Goal: Task Accomplishment & Management: Use online tool/utility

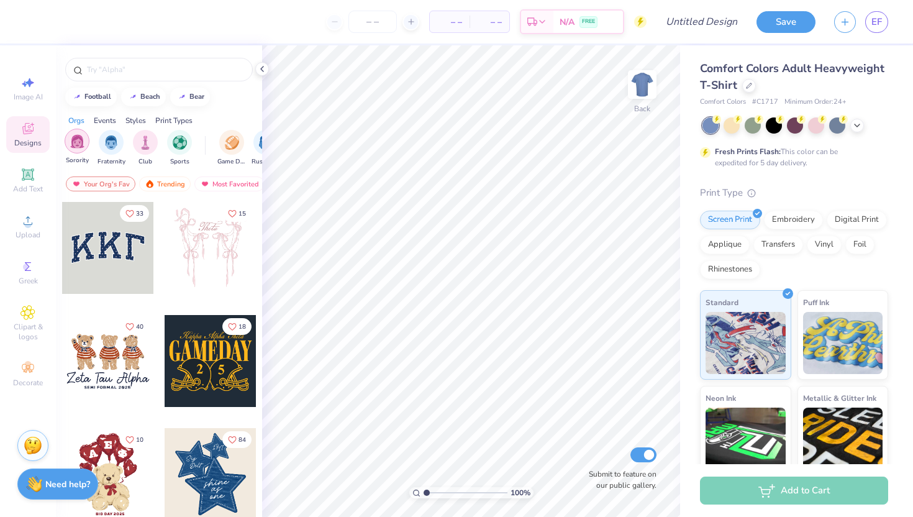
click at [86, 137] on div "filter for Sorority" at bounding box center [77, 141] width 25 height 25
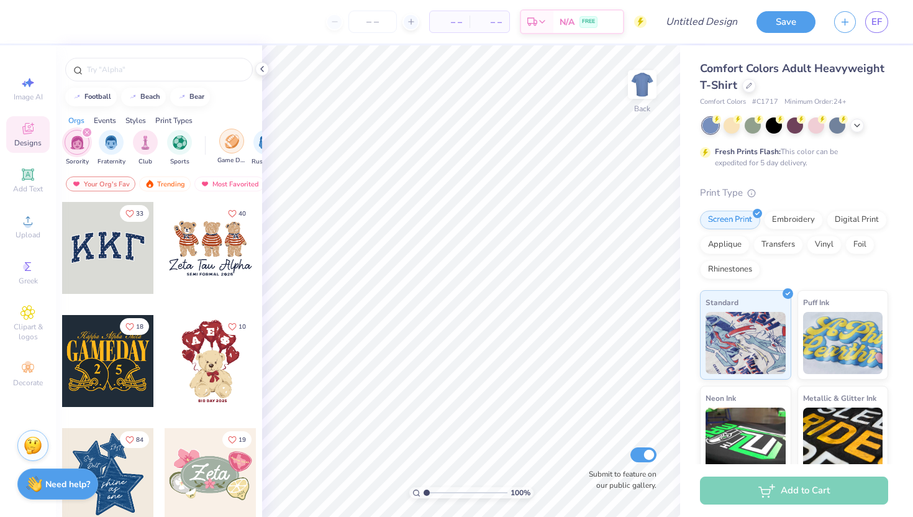
click at [239, 142] on div "filter for Game Day" at bounding box center [231, 141] width 25 height 25
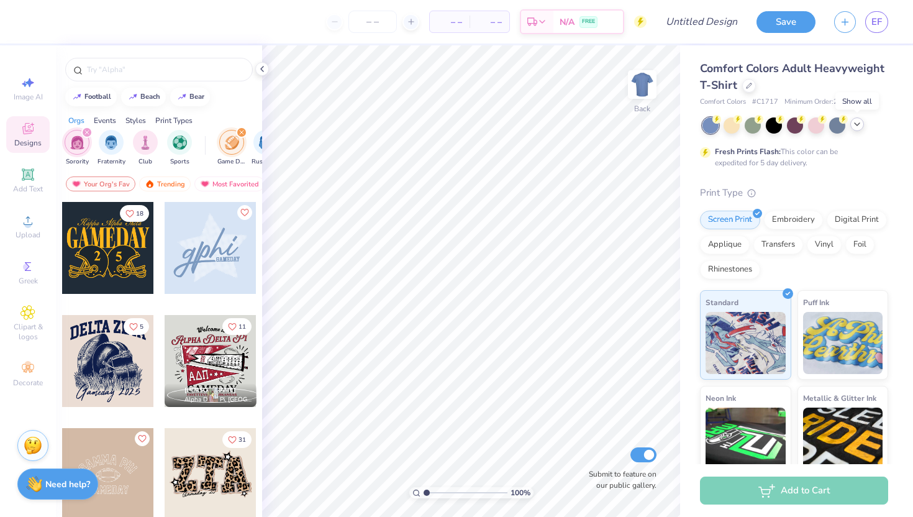
click at [856, 125] on icon at bounding box center [858, 124] width 10 height 10
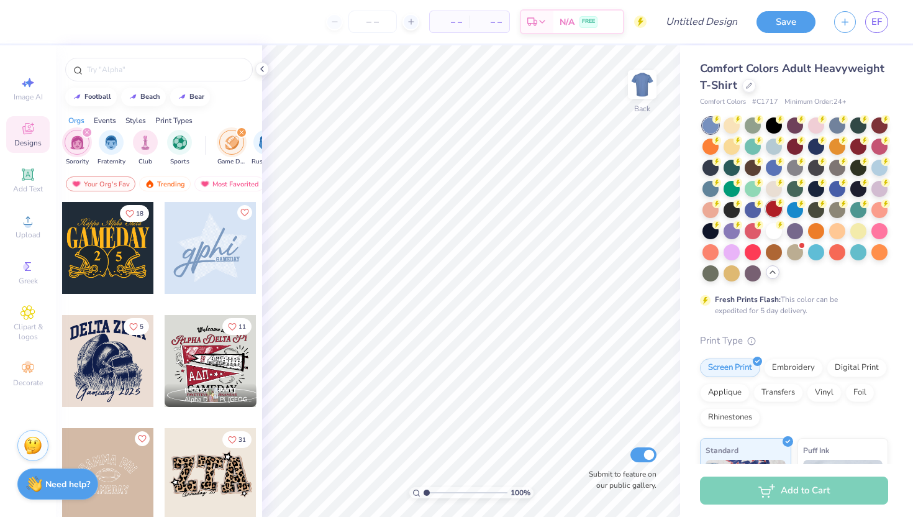
click at [774, 216] on div at bounding box center [774, 209] width 16 height 16
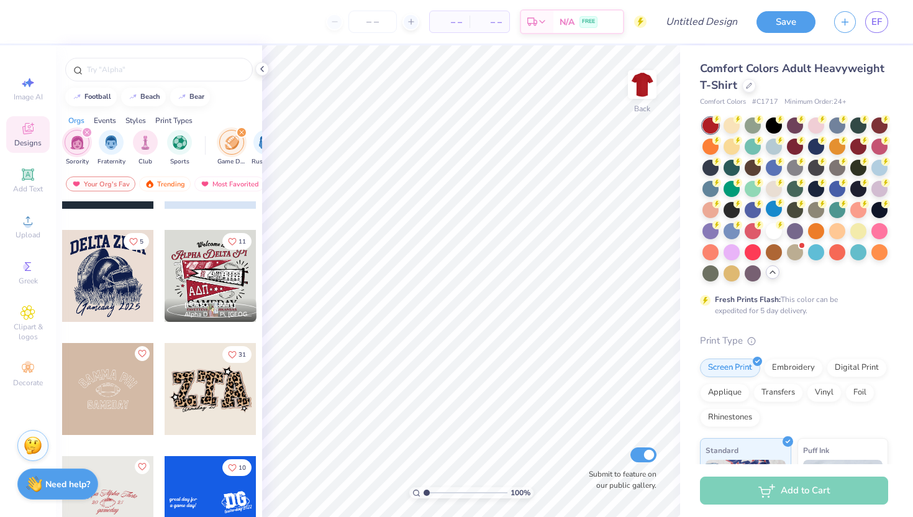
scroll to position [88, 0]
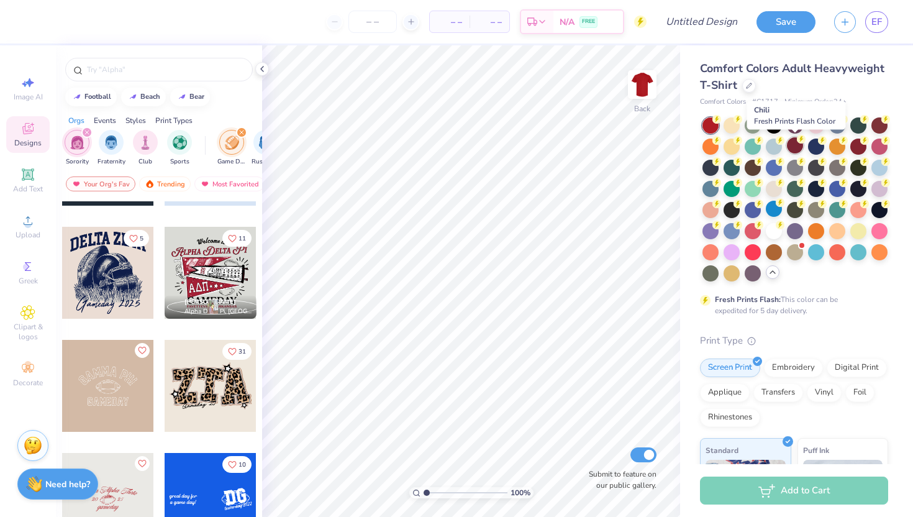
click at [795, 148] on div at bounding box center [795, 145] width 16 height 16
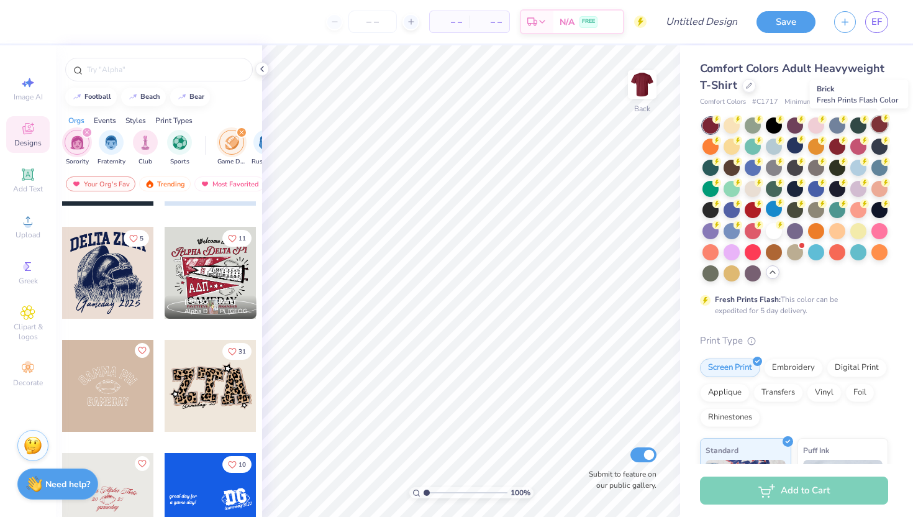
click at [880, 122] on div at bounding box center [880, 124] width 16 height 16
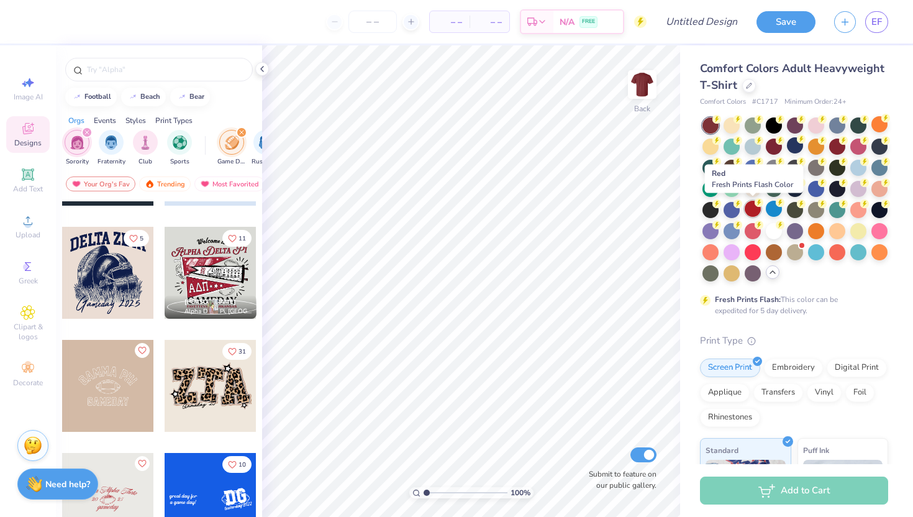
click at [751, 209] on div at bounding box center [753, 209] width 16 height 16
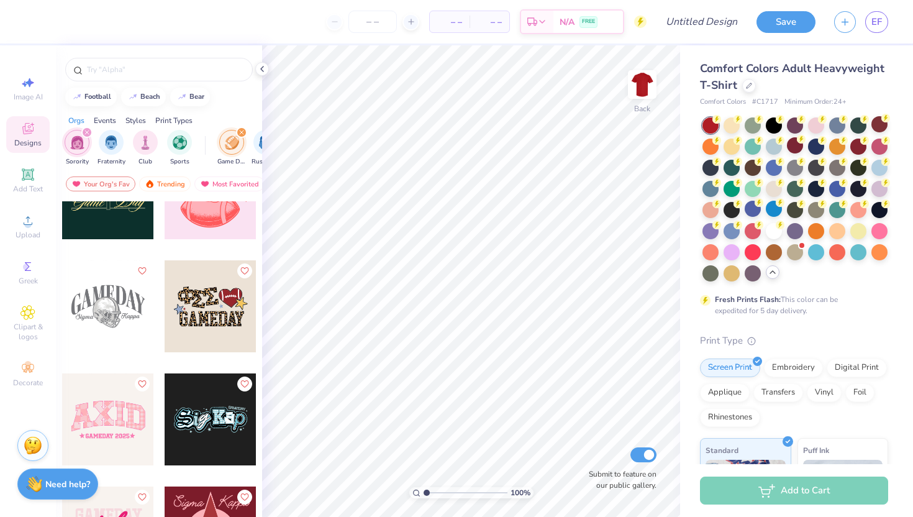
scroll to position [1752, 0]
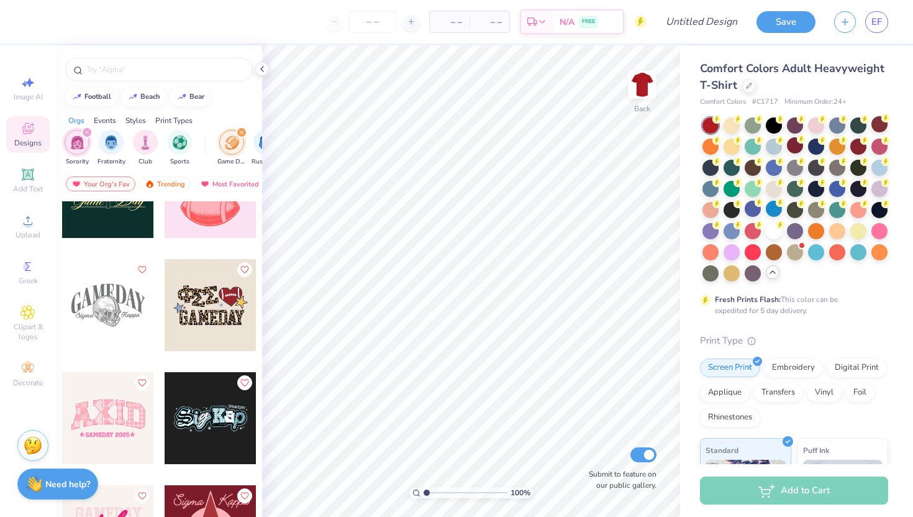
click at [222, 294] on div at bounding box center [211, 305] width 92 height 92
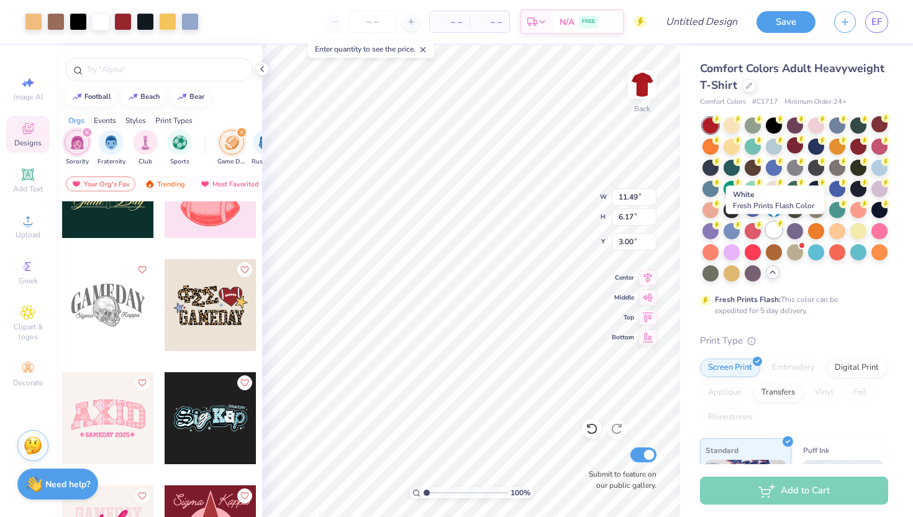
click at [775, 227] on div at bounding box center [774, 230] width 16 height 16
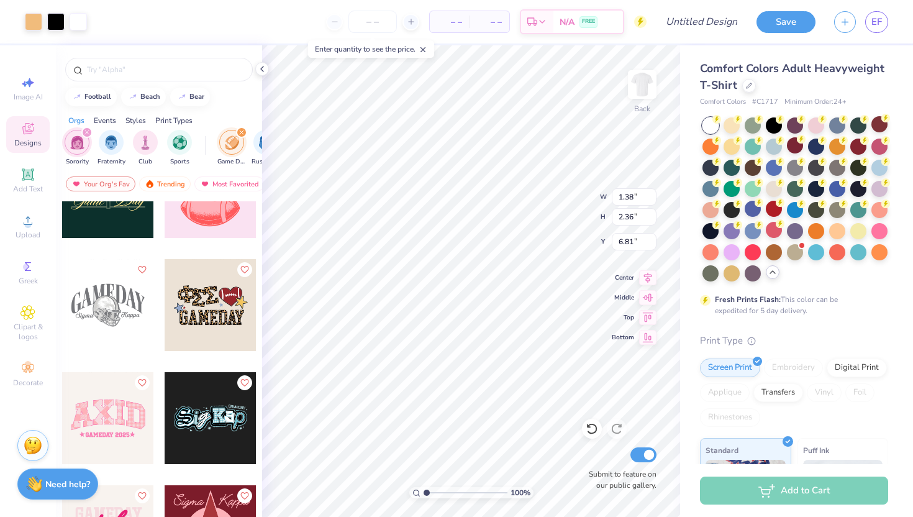
type input "6.68"
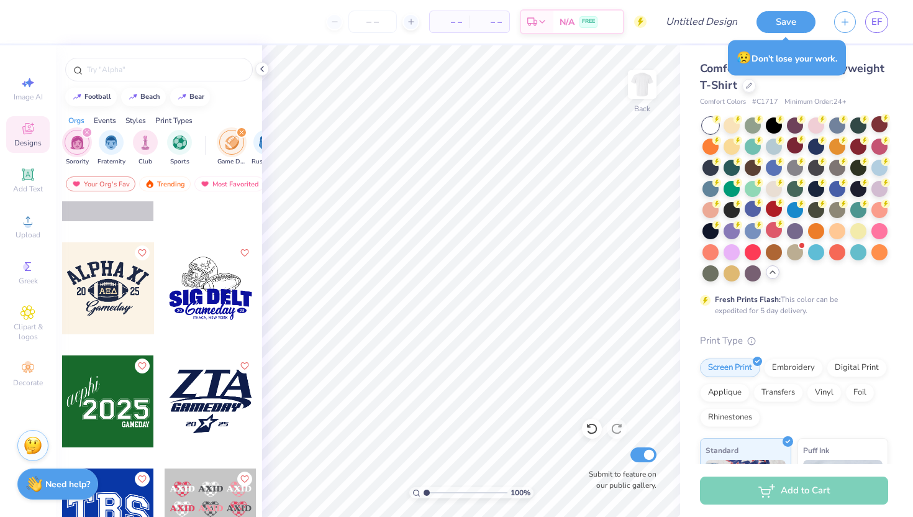
scroll to position [2338, 0]
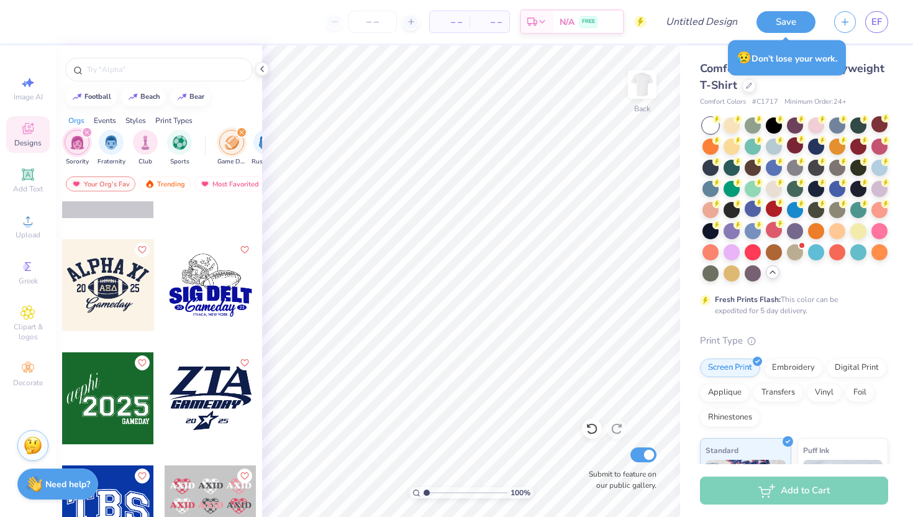
click at [214, 286] on div at bounding box center [211, 285] width 92 height 92
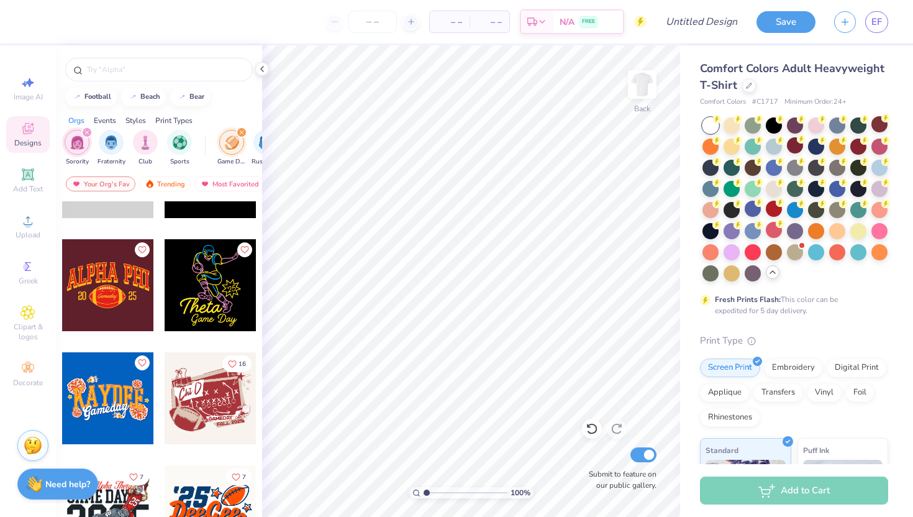
scroll to position [3246, 0]
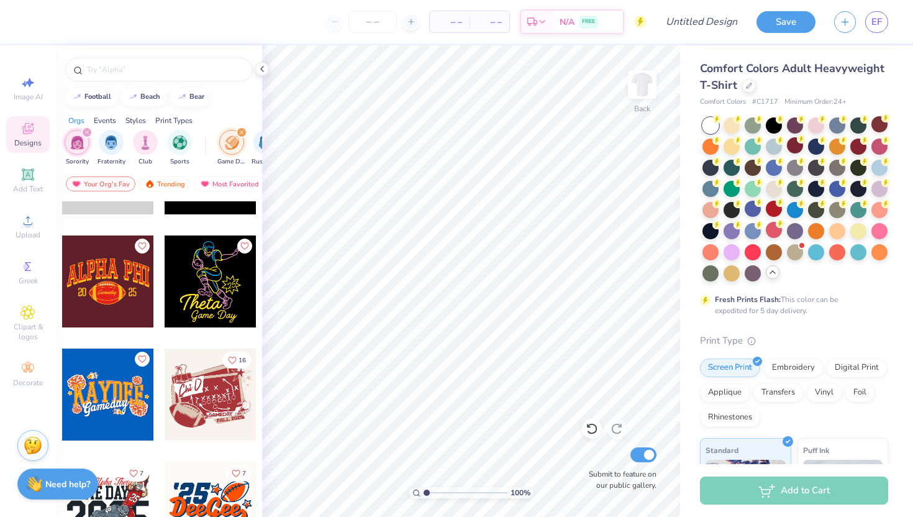
click at [211, 373] on div at bounding box center [211, 395] width 92 height 92
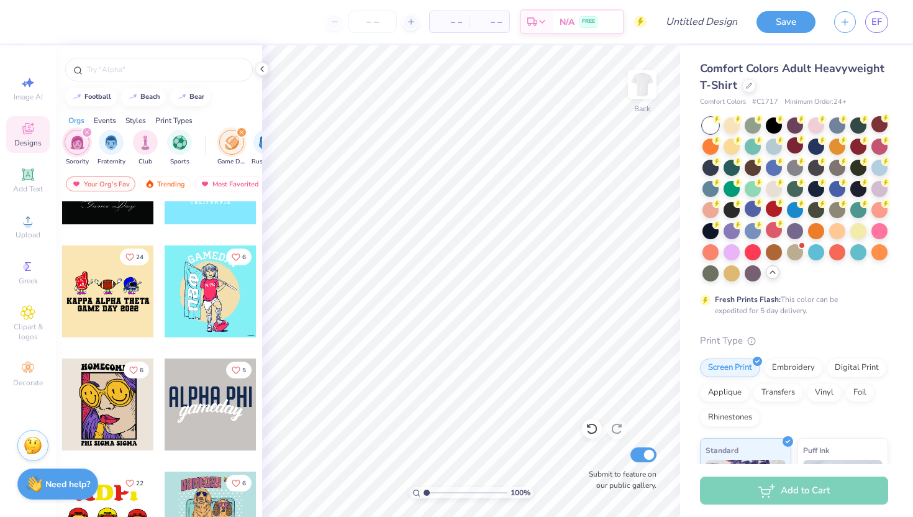
scroll to position [5729, 0]
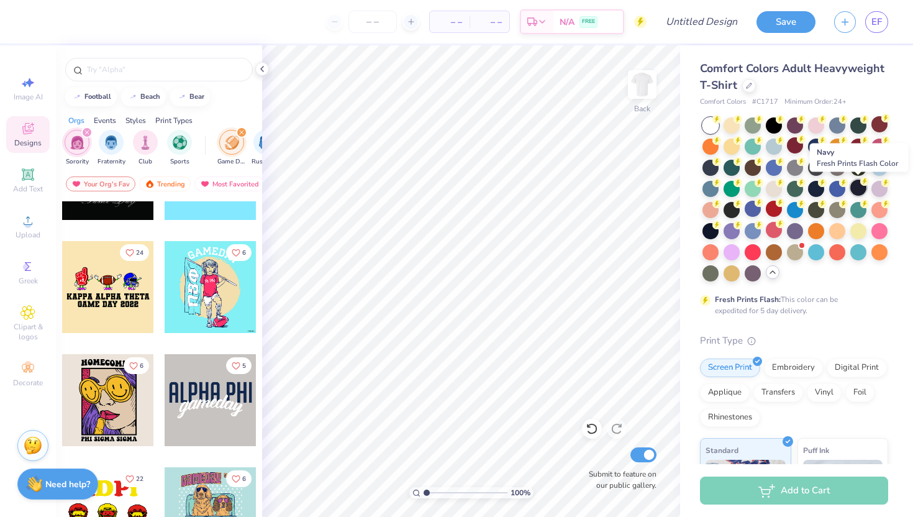
click at [856, 190] on div at bounding box center [859, 188] width 16 height 16
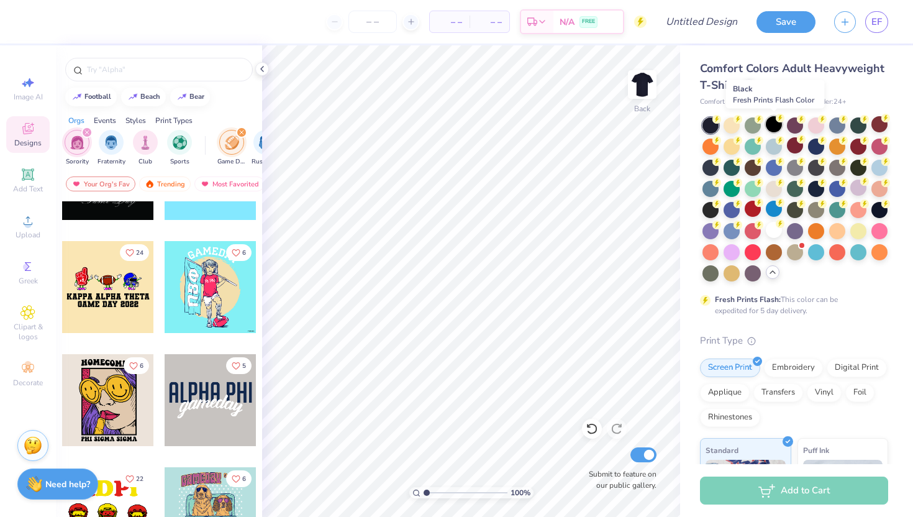
click at [774, 126] on div at bounding box center [774, 124] width 16 height 16
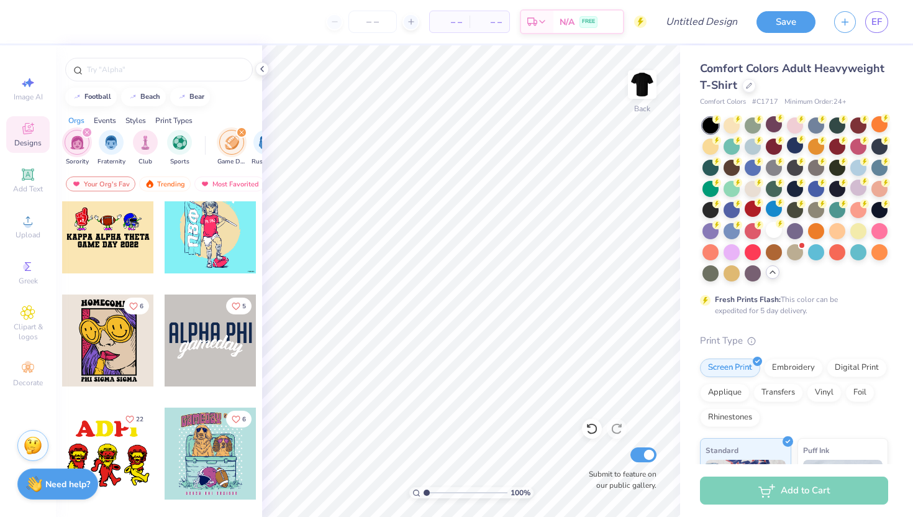
scroll to position [5788, 0]
click at [98, 259] on div at bounding box center [108, 228] width 92 height 92
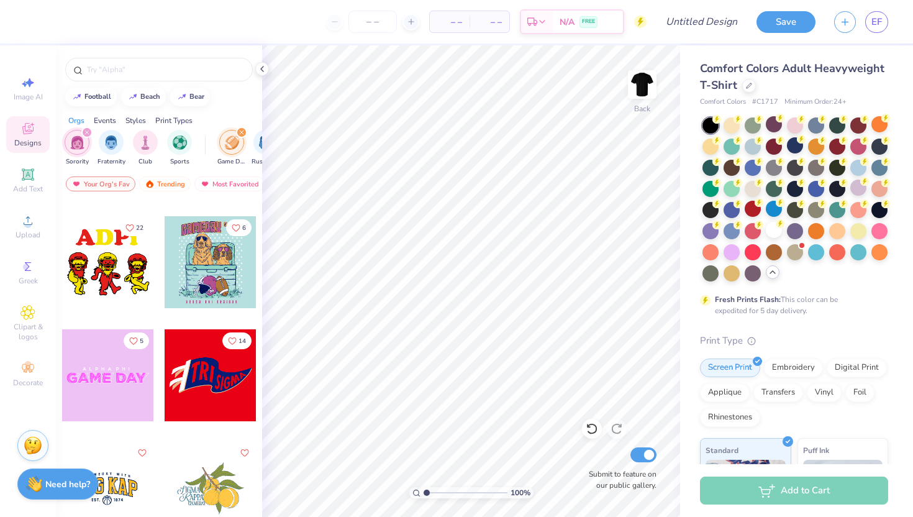
scroll to position [5982, 0]
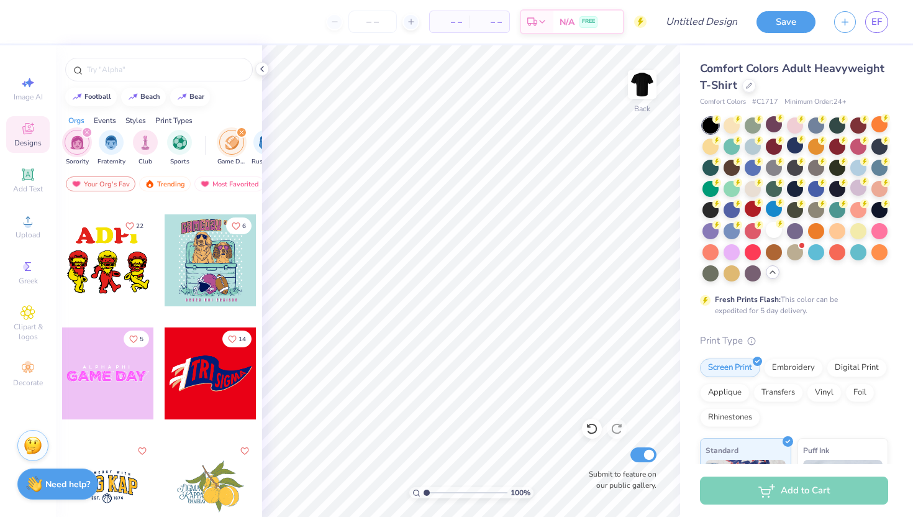
click at [217, 263] on div at bounding box center [211, 260] width 92 height 92
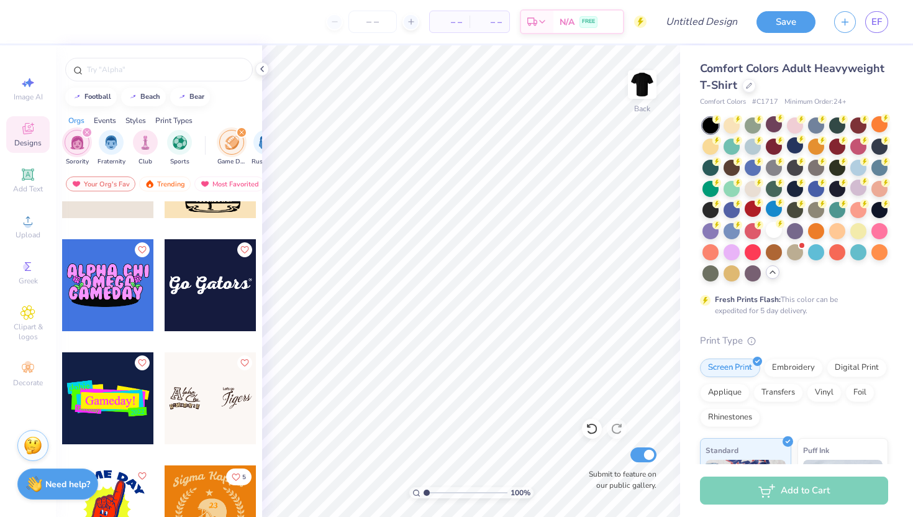
scroll to position [6902, 0]
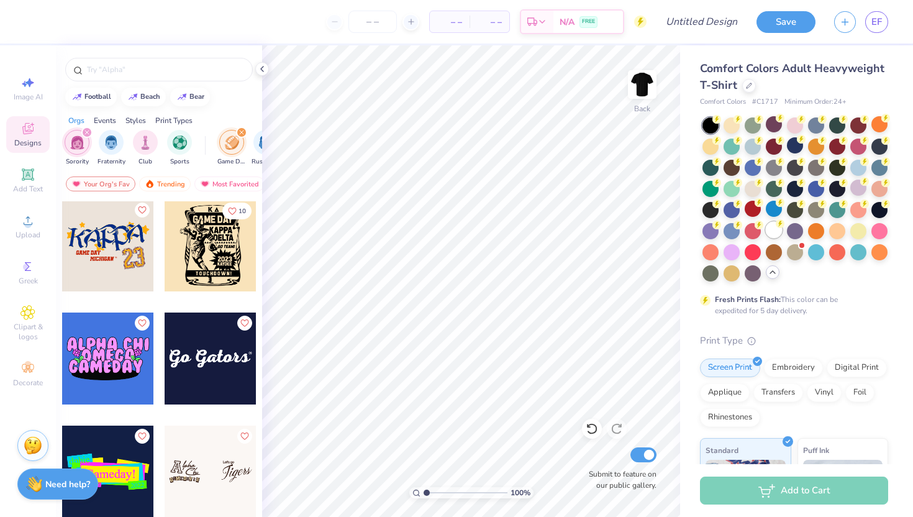
click at [774, 230] on div at bounding box center [774, 230] width 16 height 16
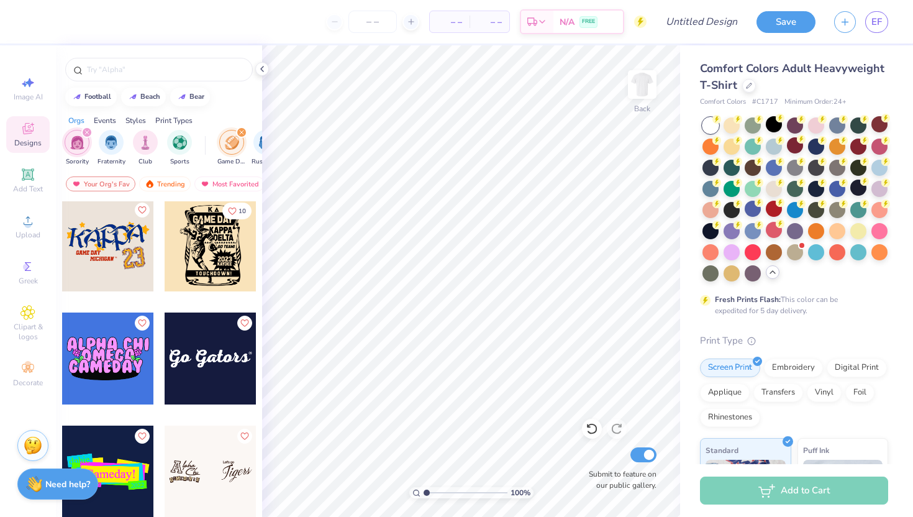
click at [224, 256] on div at bounding box center [211, 245] width 92 height 92
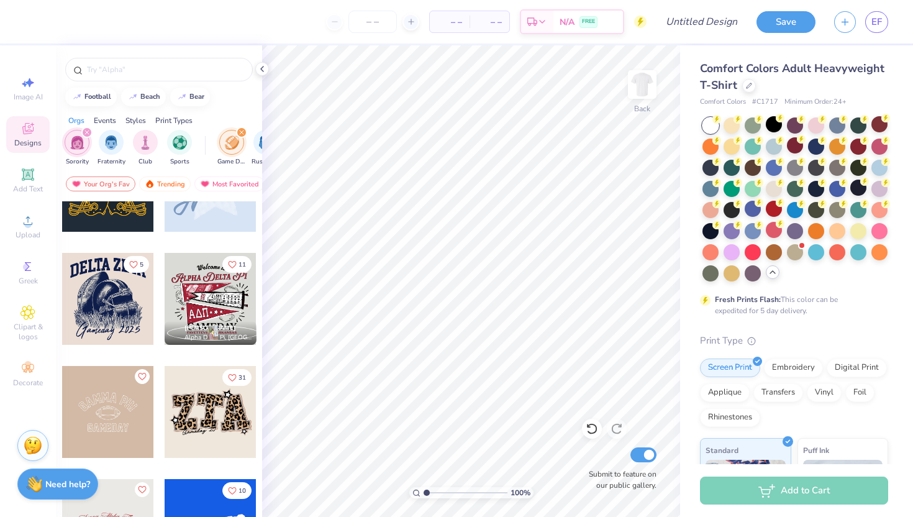
scroll to position [149, 0]
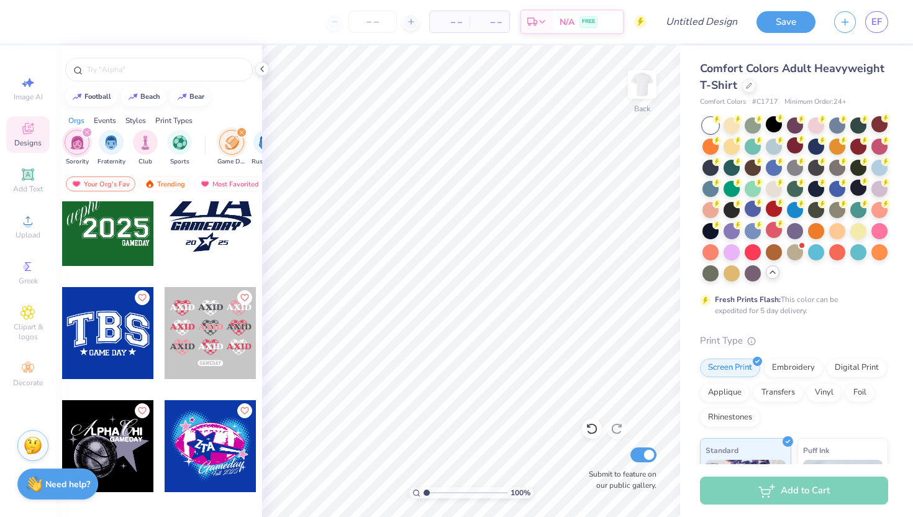
scroll to position [2553, 0]
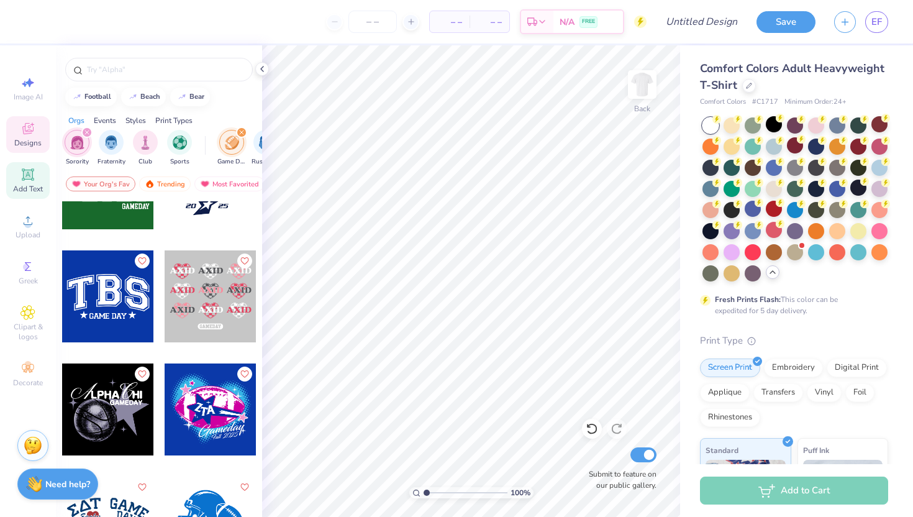
click at [26, 185] on span "Add Text" at bounding box center [28, 189] width 30 height 10
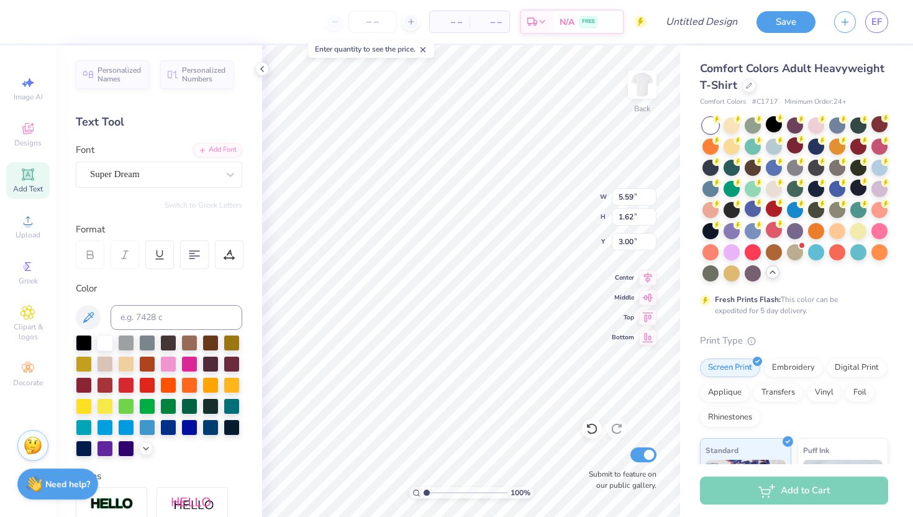
type input "3.00"
type textarea "T"
type textarea "Kappa Delta"
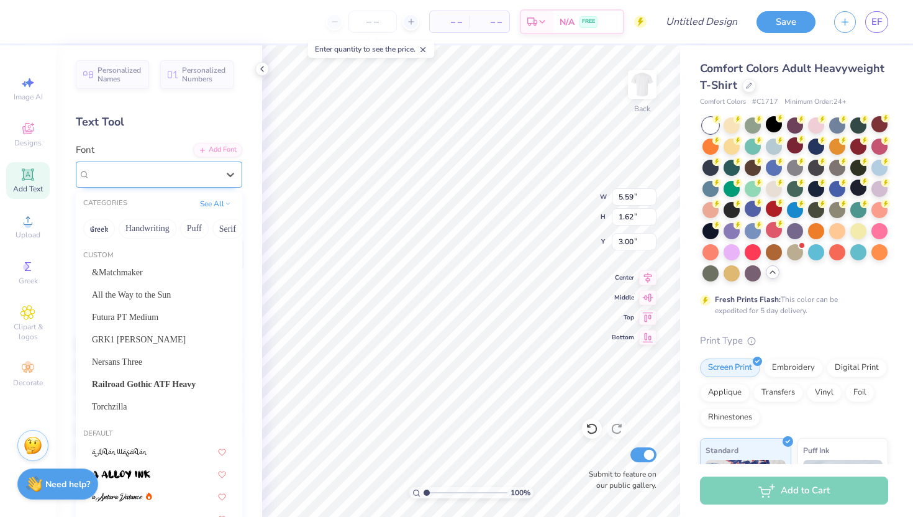
click at [167, 180] on div "Super Dream" at bounding box center [154, 174] width 130 height 19
click at [153, 270] on div "&Matchmaker" at bounding box center [159, 272] width 134 height 13
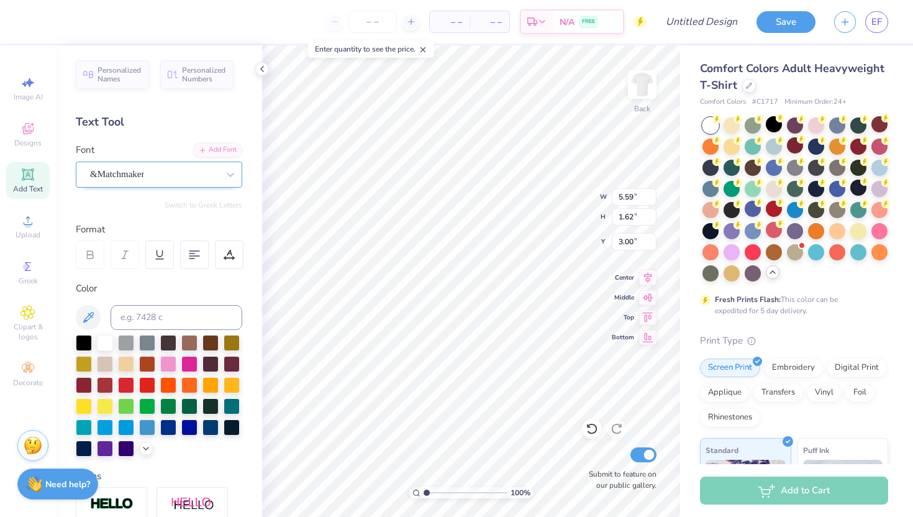
click at [159, 175] on div "&Matchmaker" at bounding box center [154, 174] width 130 height 19
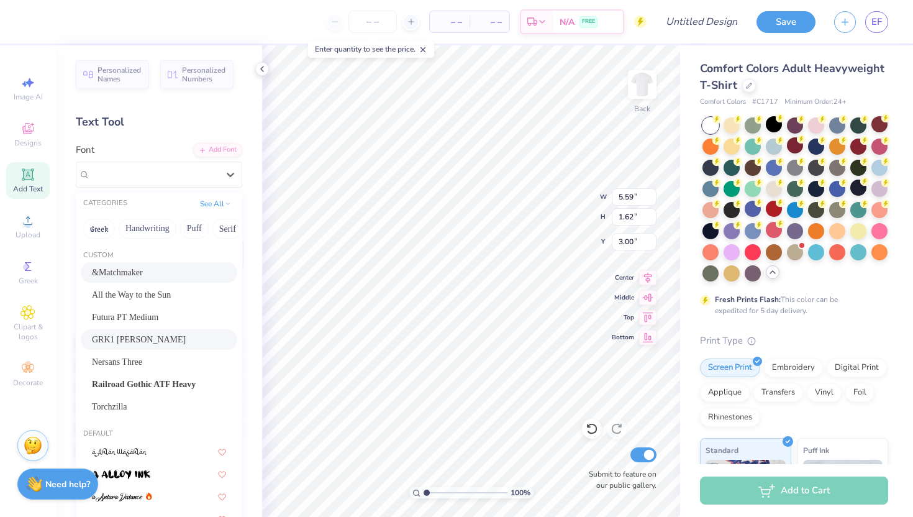
click at [155, 336] on div "GRK1 [PERSON_NAME]" at bounding box center [159, 339] width 134 height 13
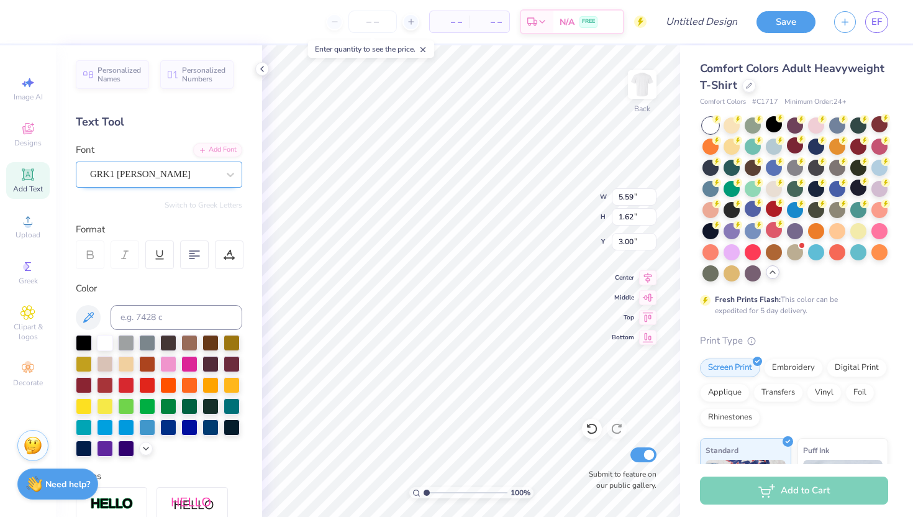
click at [204, 172] on div "GRK1 [PERSON_NAME]" at bounding box center [154, 174] width 130 height 19
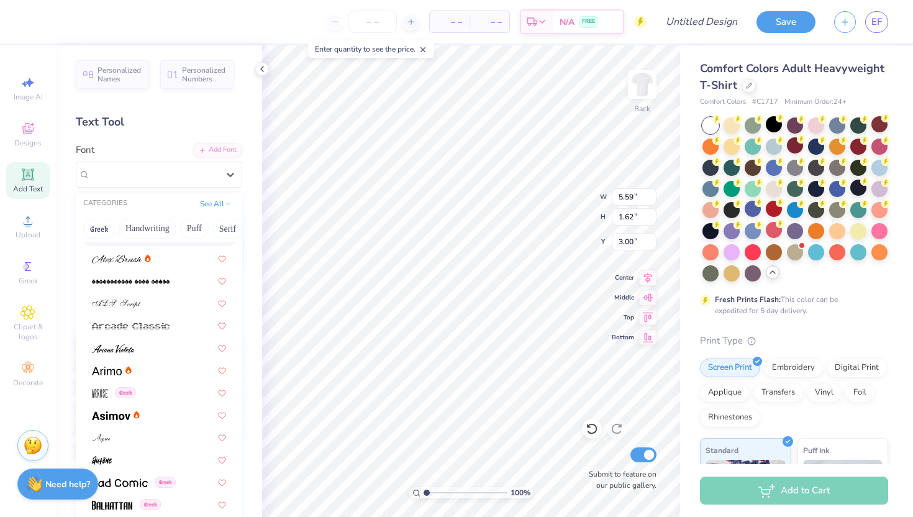
scroll to position [492, 0]
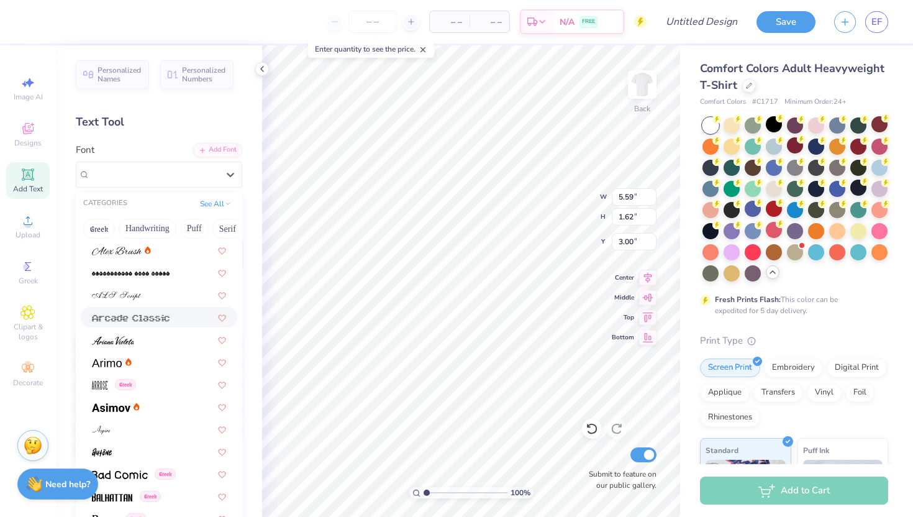
click at [173, 323] on div at bounding box center [159, 317] width 134 height 13
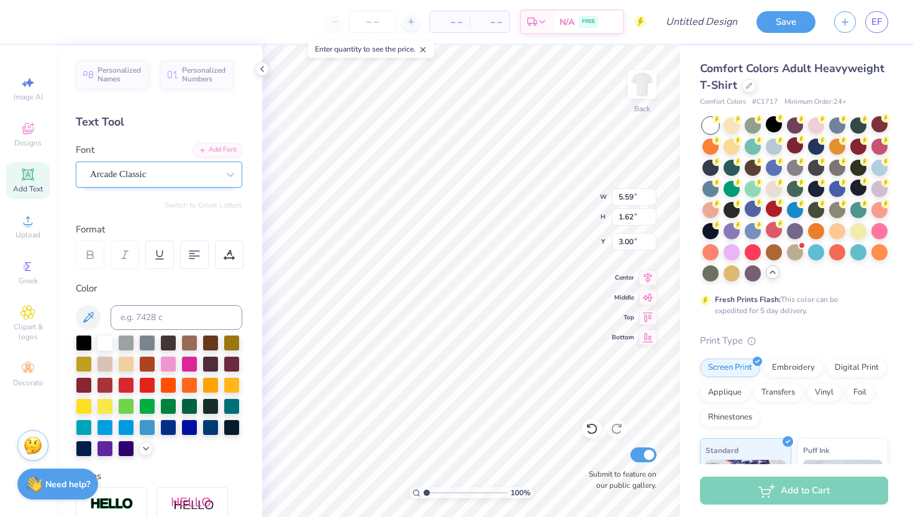
click at [178, 175] on div "Arcade Classic" at bounding box center [154, 174] width 130 height 19
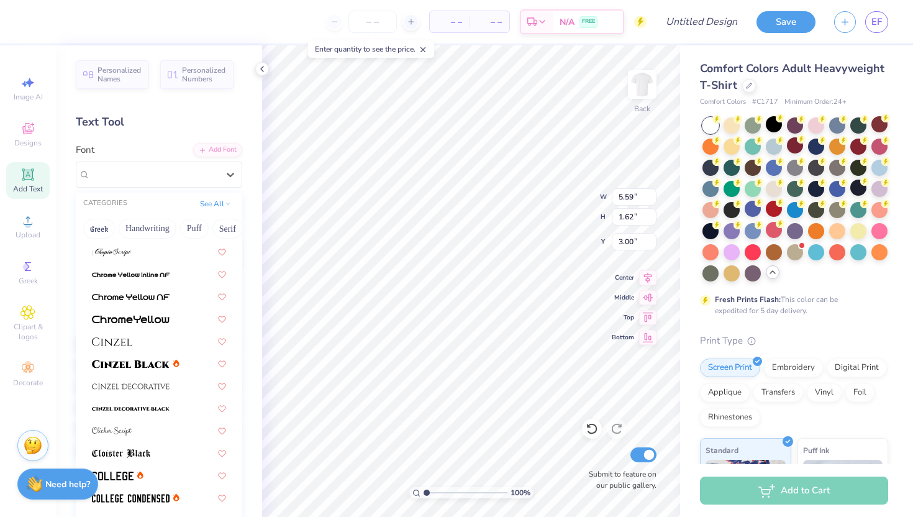
scroll to position [1589, 0]
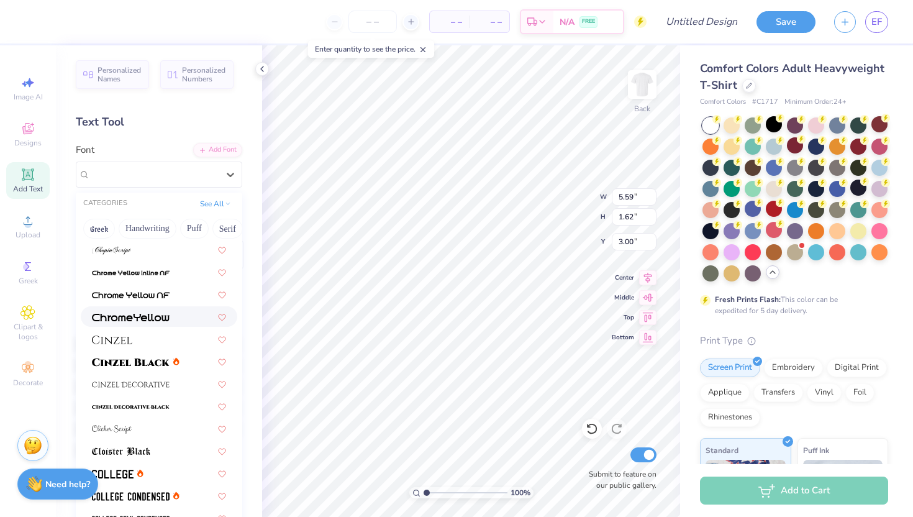
click at [145, 325] on div at bounding box center [159, 316] width 157 height 21
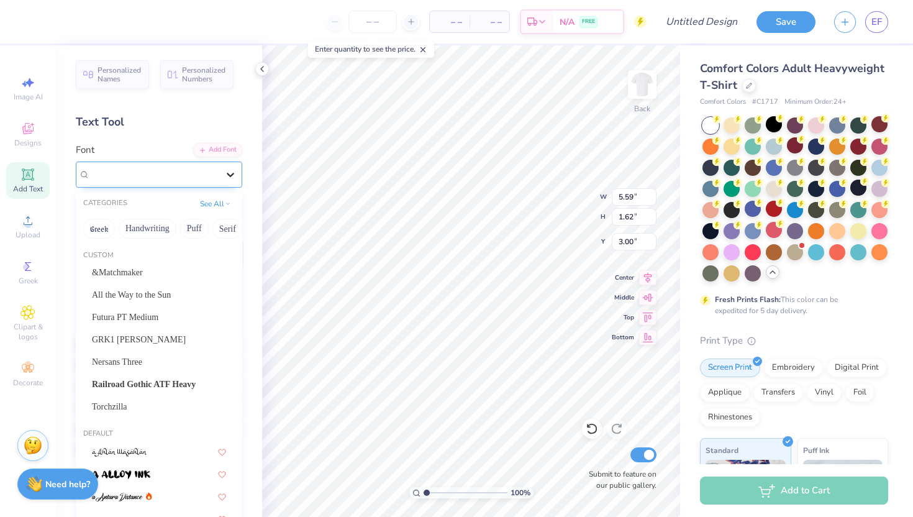
click at [230, 173] on icon at bounding box center [230, 174] width 12 height 12
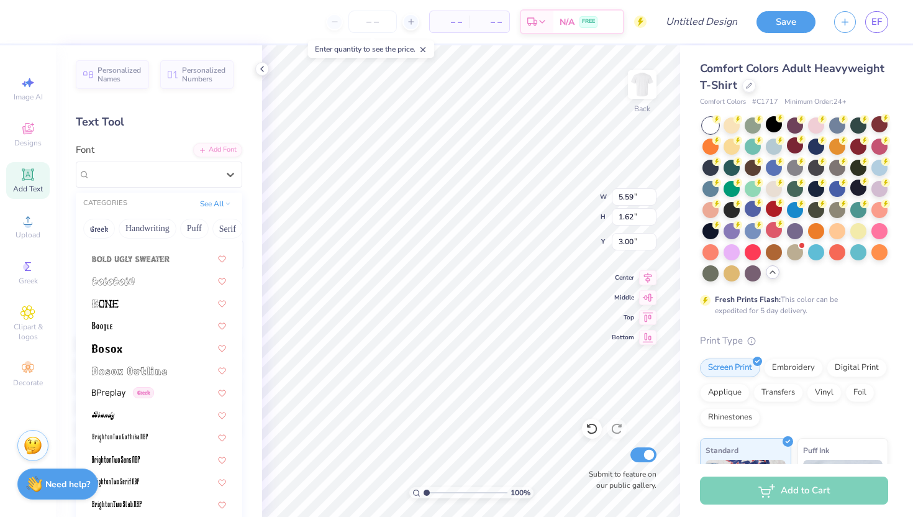
scroll to position [933, 0]
click at [163, 274] on div at bounding box center [159, 279] width 134 height 13
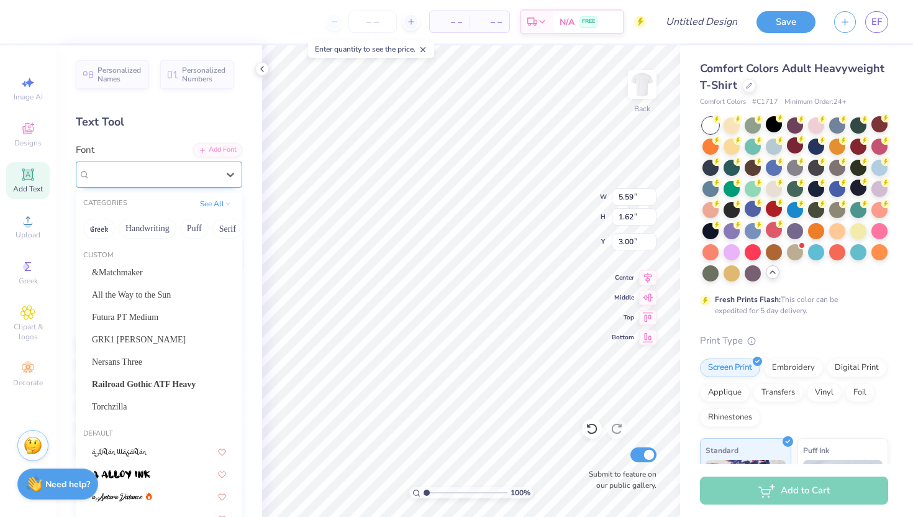
click at [196, 178] on div "bolobolu" at bounding box center [154, 174] width 130 height 19
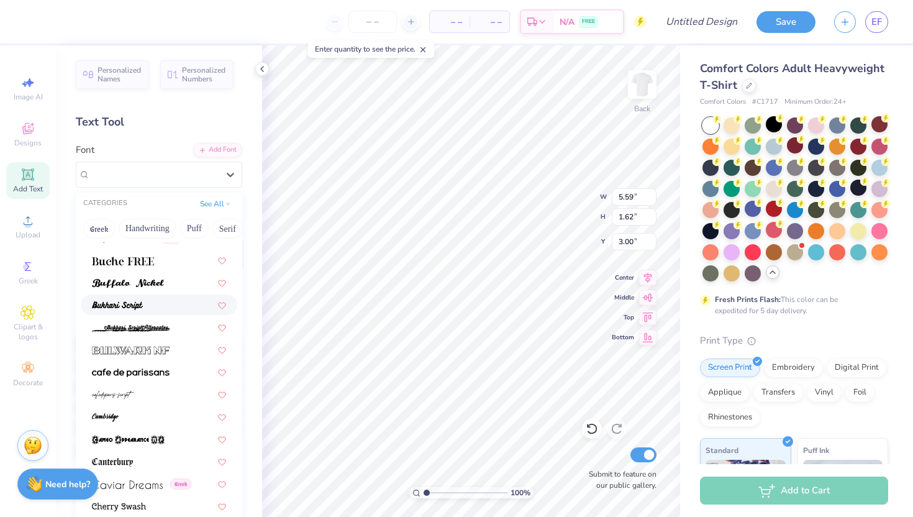
scroll to position [1315, 0]
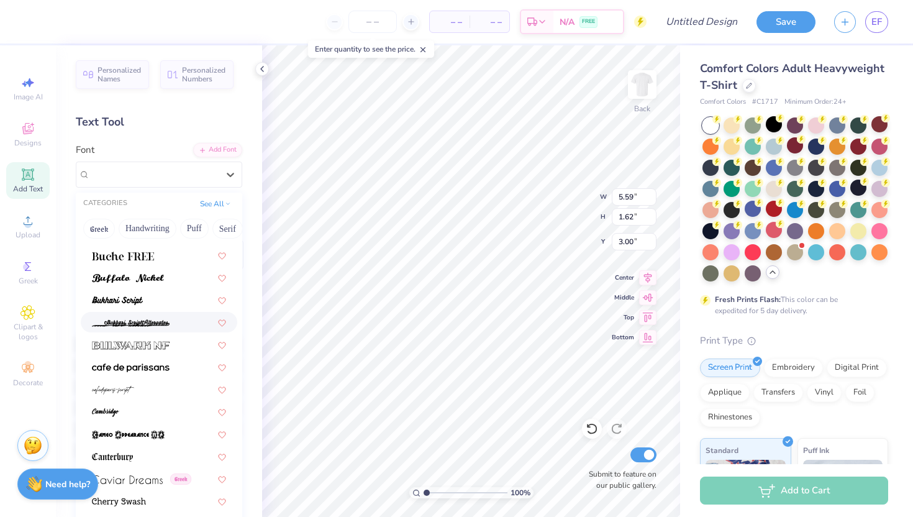
click at [184, 319] on div at bounding box center [159, 322] width 134 height 13
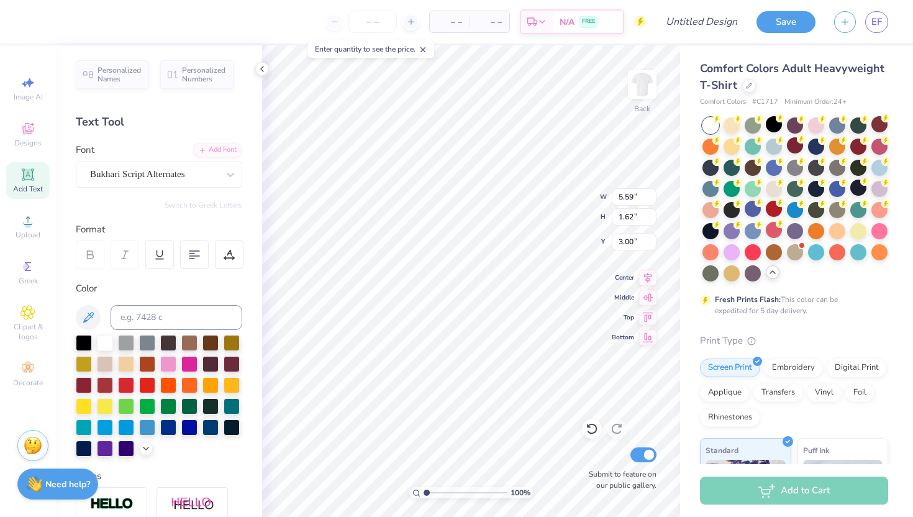
scroll to position [0, 0]
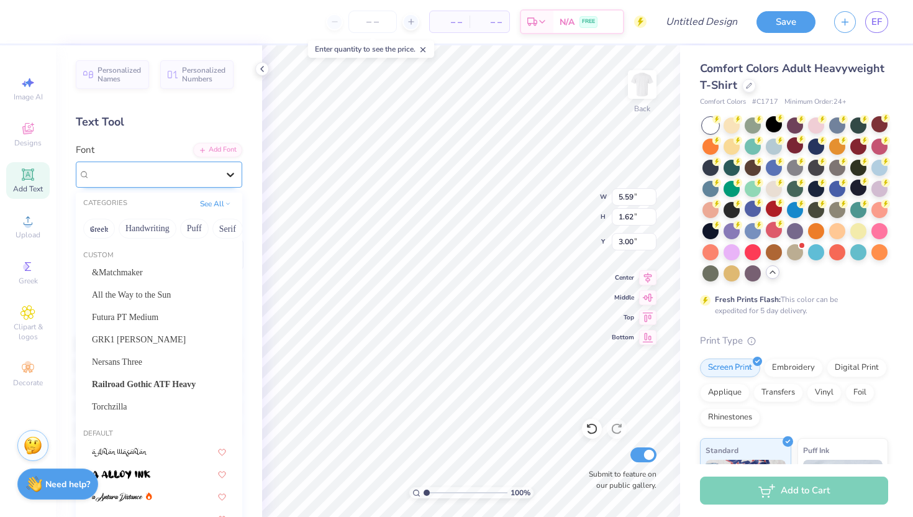
click at [224, 178] on icon at bounding box center [230, 174] width 12 height 12
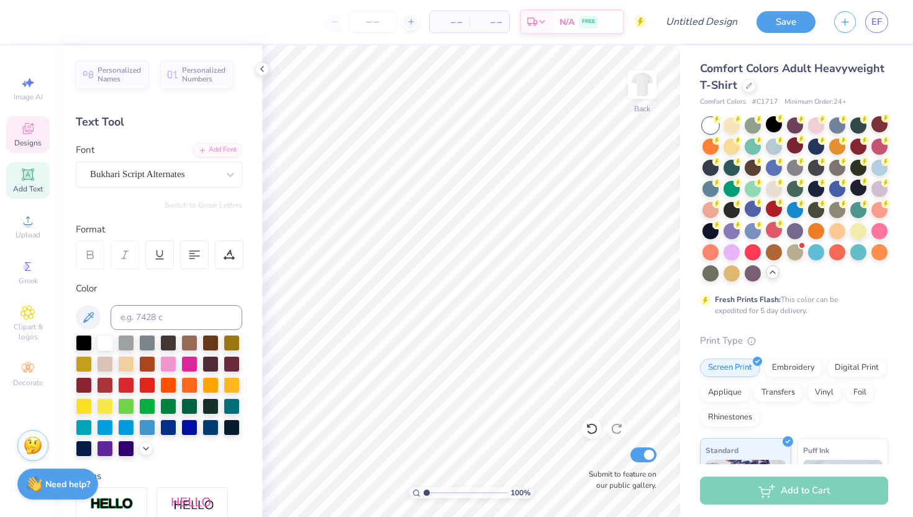
click at [38, 143] on span "Designs" at bounding box center [27, 143] width 27 height 10
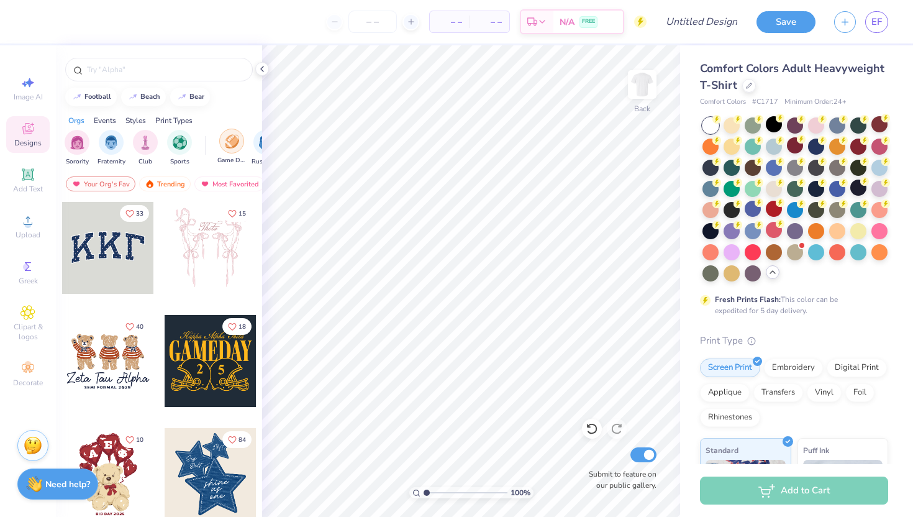
click at [239, 137] on div "filter for Game Day" at bounding box center [231, 141] width 25 height 25
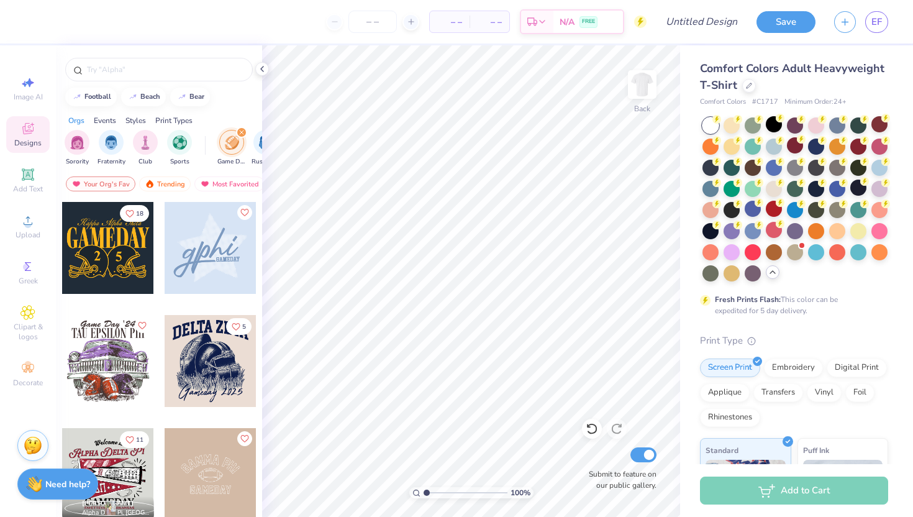
click at [98, 451] on div at bounding box center [108, 474] width 92 height 92
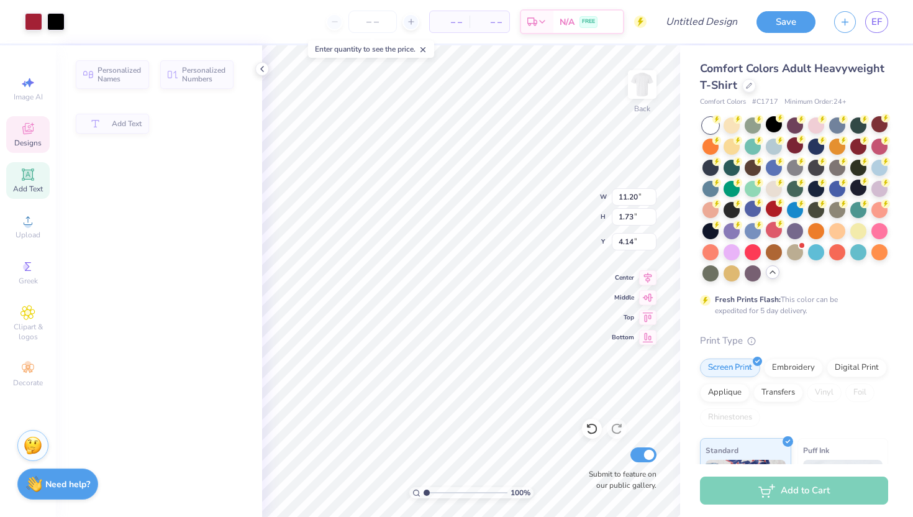
type input "11.20"
type input "1.73"
type input "4.14"
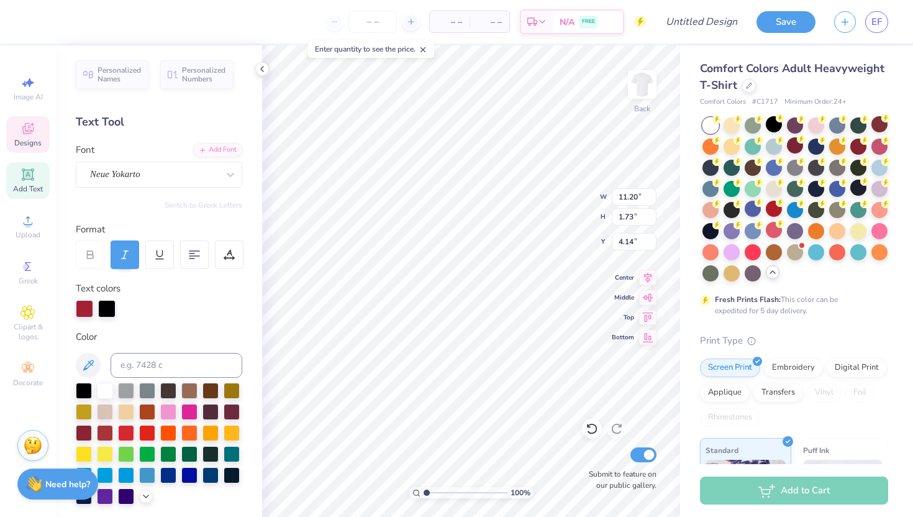
type textarea "A"
type textarea "Kappa Delta"
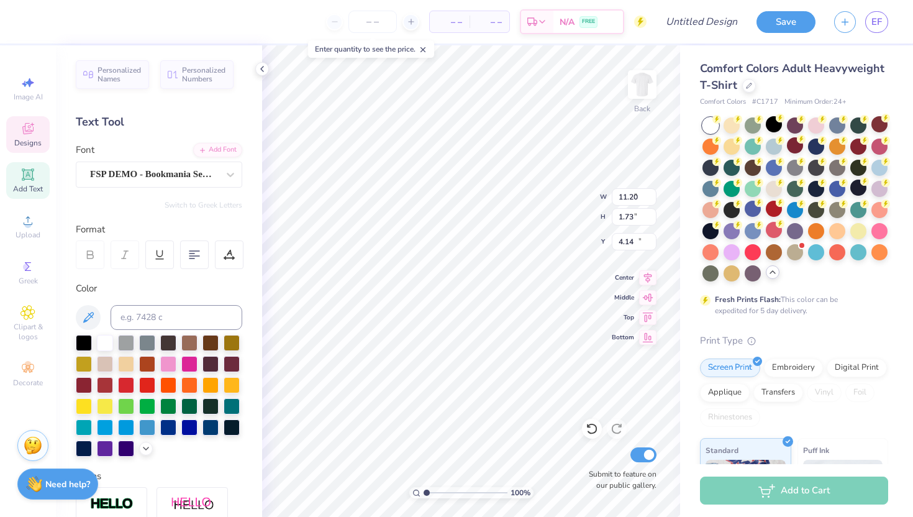
type input "7.27"
type input "1.05"
type input "11.78"
type textarea "G"
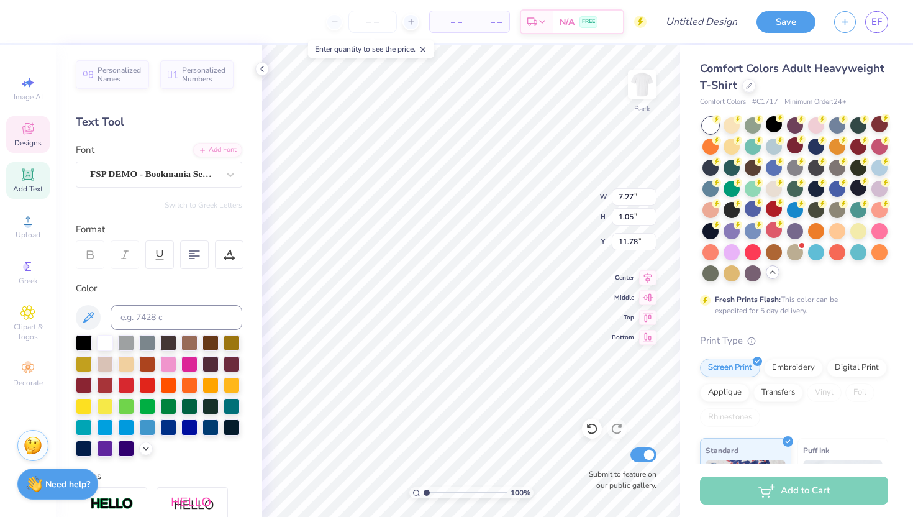
type textarea "H"
type textarea "HOMECOMING"
type input "7.31"
type input "0.38"
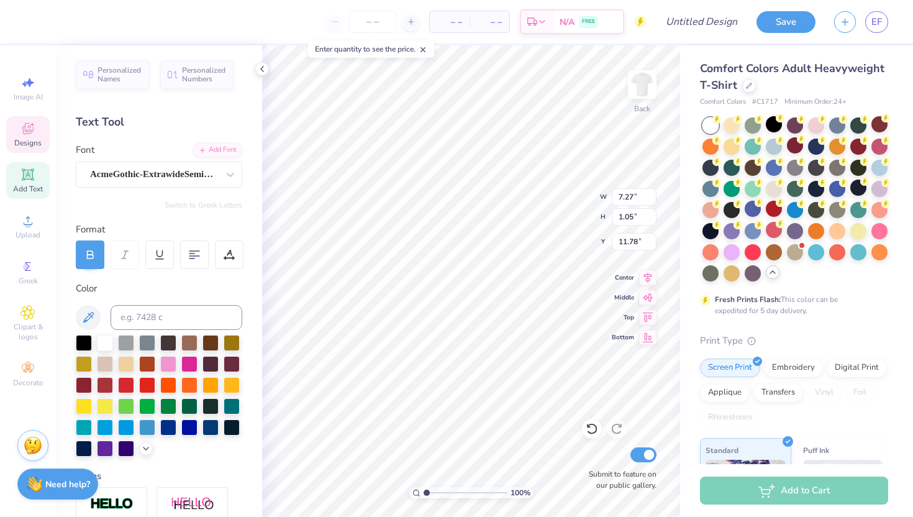
type input "13.03"
type textarea "F"
type textarea "[GEOGRAPHIC_DATA]"
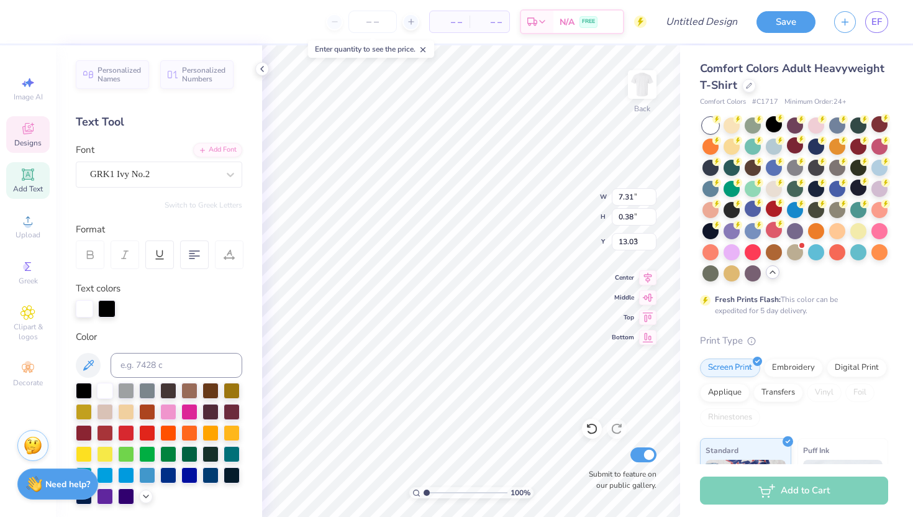
type input "2.91"
type input "1.67"
type input "9.55"
type textarea "A"
type textarea "KD"
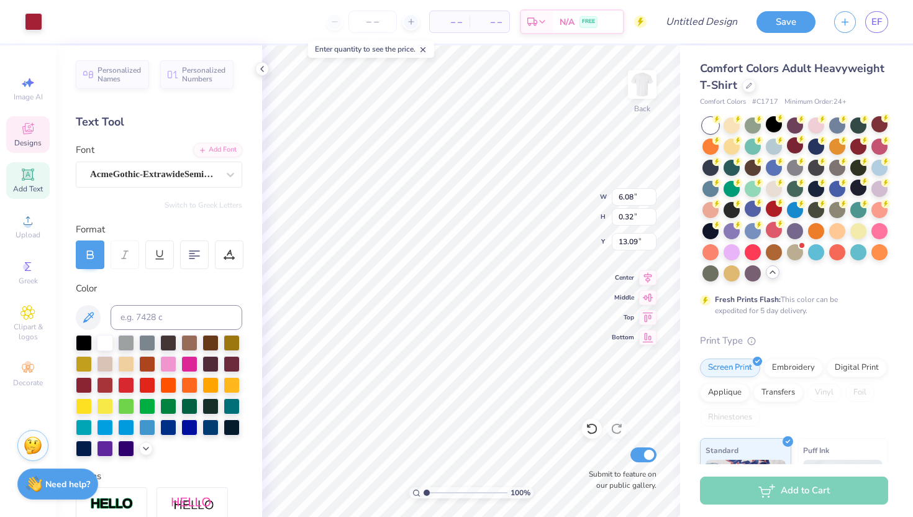
type input "13.09"
type textarea "C"
type textarea "[GEOGRAPHIC_DATA] [US_STATE]"
type input "3.03"
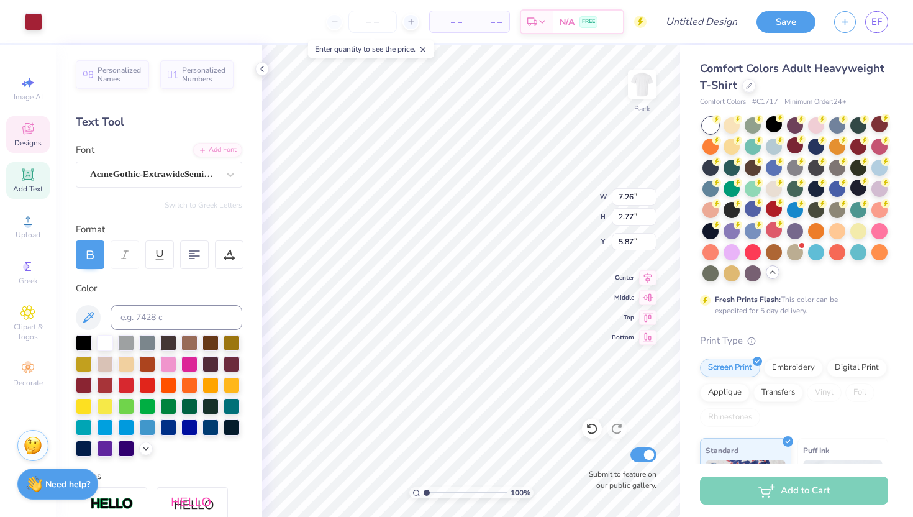
type input "1.60"
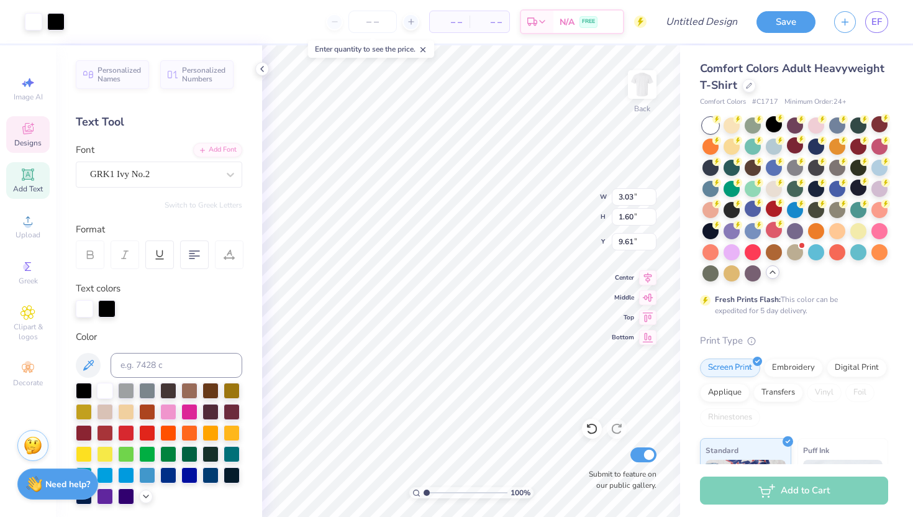
type input "9.58"
type input "3.99"
type input "1.90"
type input "6.17"
type input "7.92"
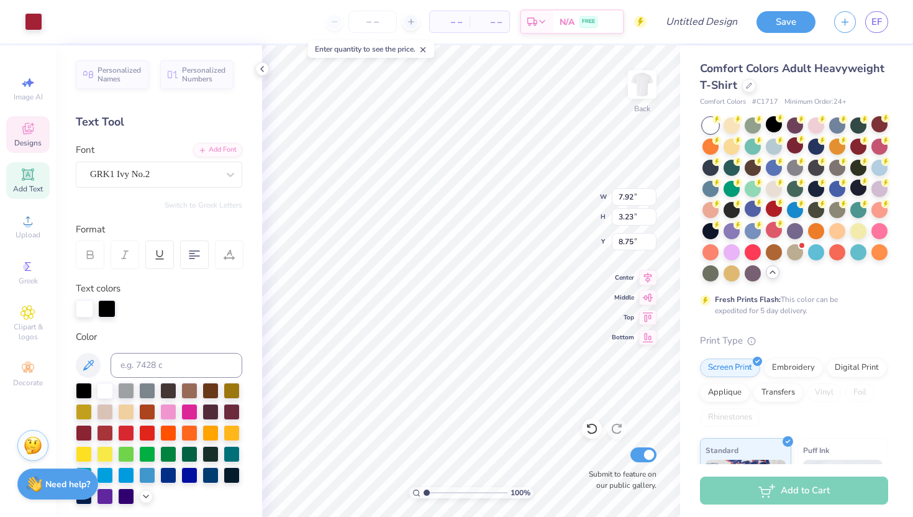
type input "3.23"
type input "8.75"
type input "3.03"
type input "1.60"
type input "6.32"
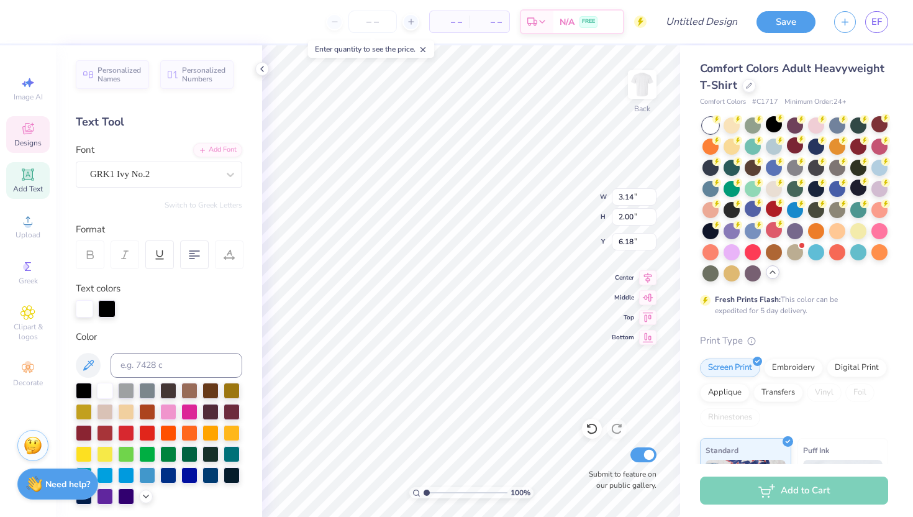
type input "3.14"
type input "2.00"
type input "6.18"
type input "7.26"
type input "2.77"
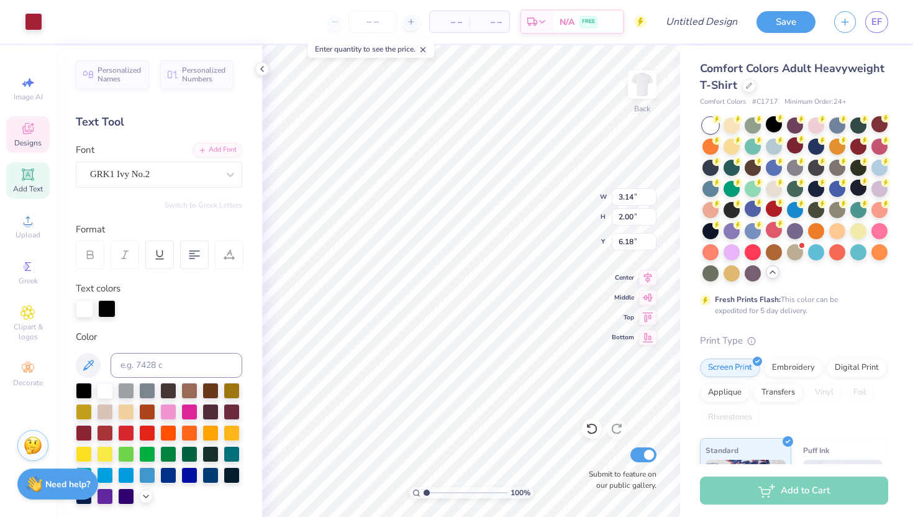
type input "5.87"
type input "3.14"
type input "2.00"
type input "5.87"
type input "7.26"
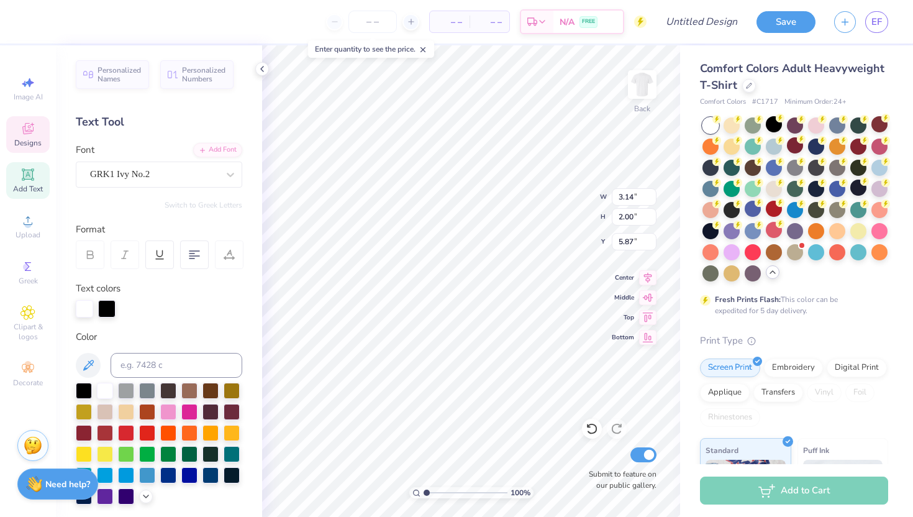
type input "2.77"
type input "3.14"
type input "2.00"
type input "7.26"
type input "2.77"
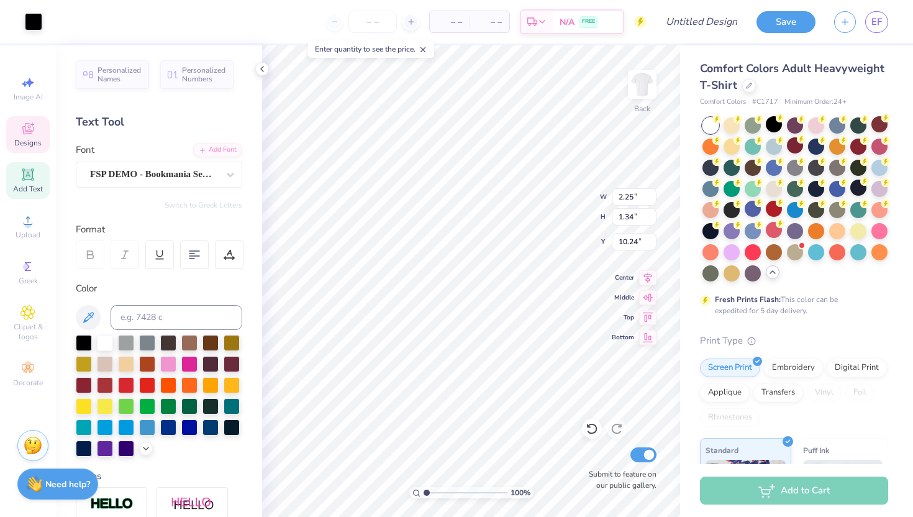
type input "2.25"
type input "1.34"
type input "10.24"
type input "3.75"
type input "1.42"
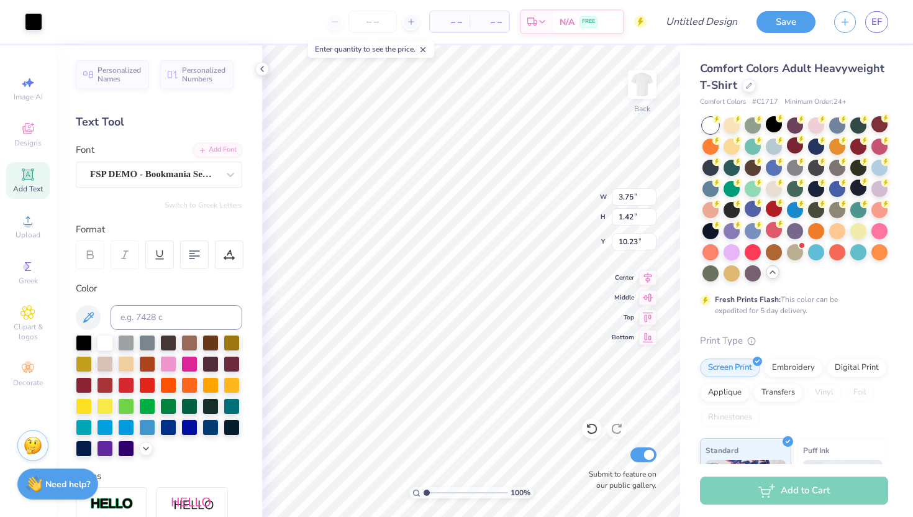
type input "10.13"
type input "0.63"
type input "0.69"
type input "9.83"
type input "0.61"
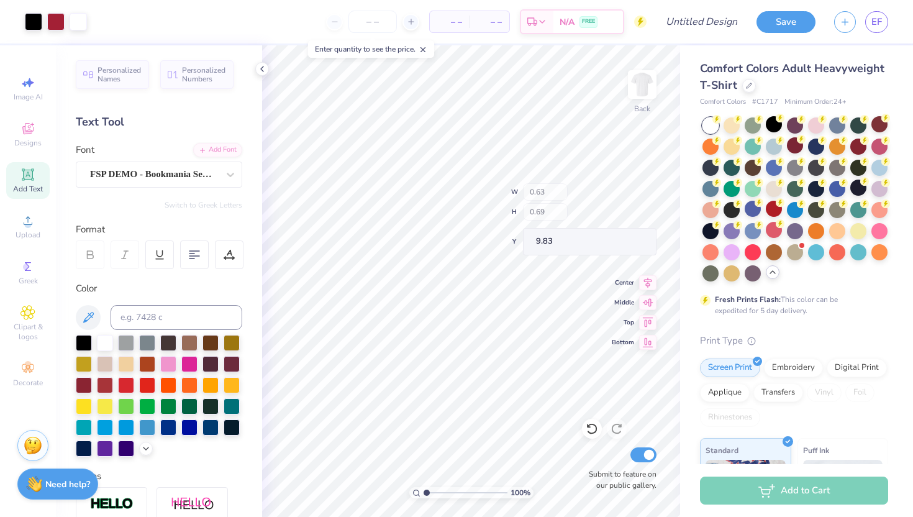
type input "0.67"
type input "9.85"
type input "10.63"
type input "1.05"
type input "9.60"
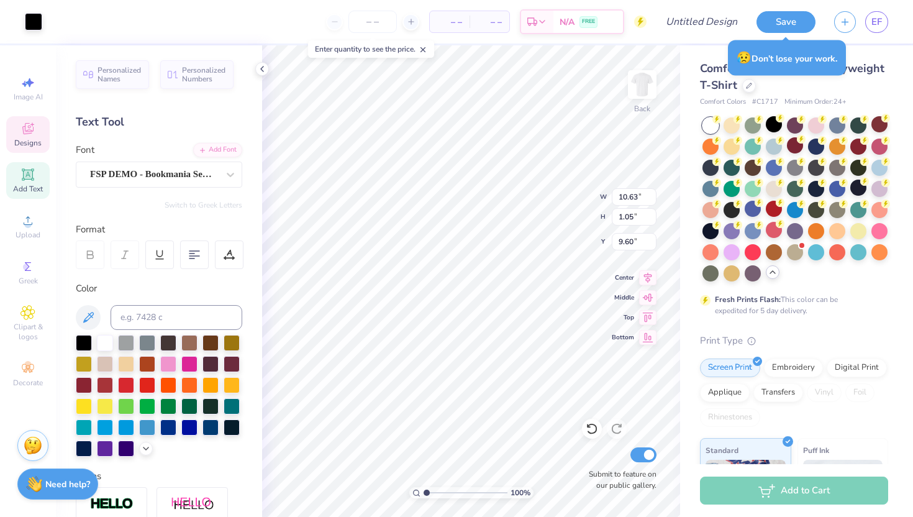
scroll to position [0, 2]
type input "12.50"
type input "8.32"
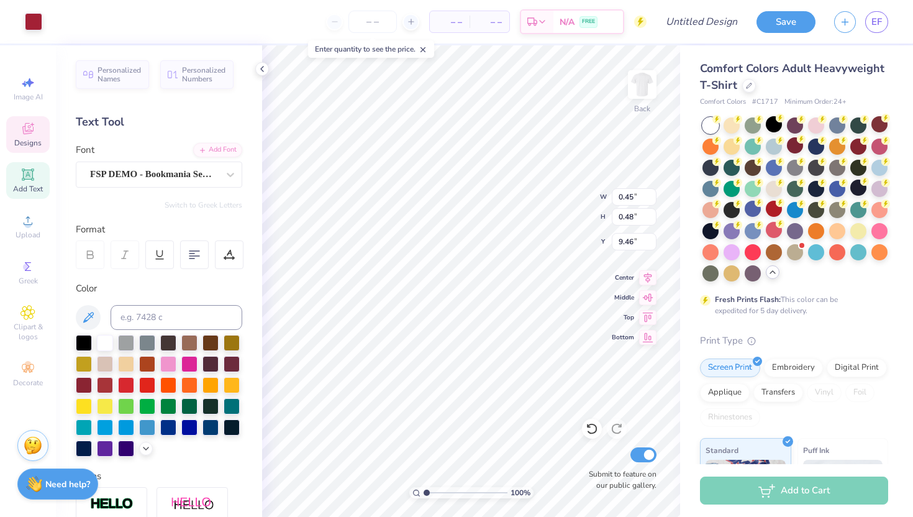
type input "9.46"
type input "0.57"
type input "0.54"
type input "9.94"
type input "9.42"
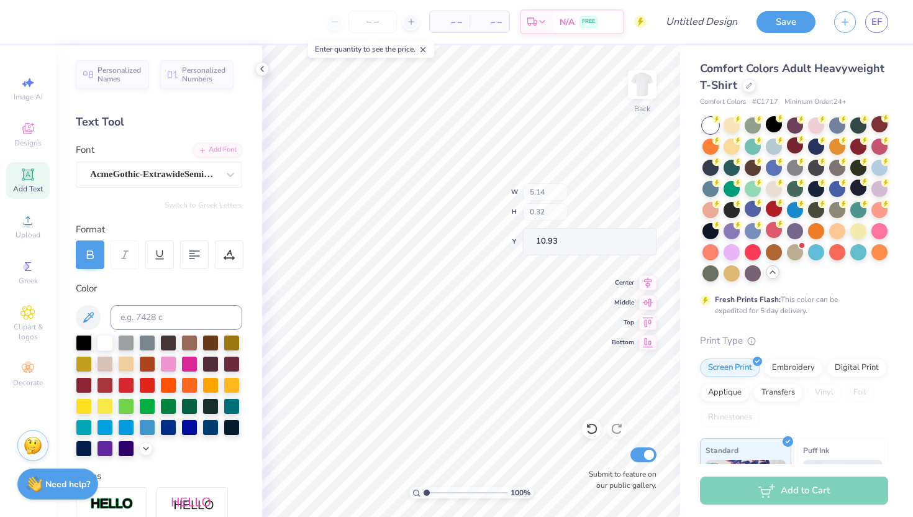
type input "10.38"
type input "10.48"
click at [426, 48] on icon at bounding box center [423, 49] width 9 height 9
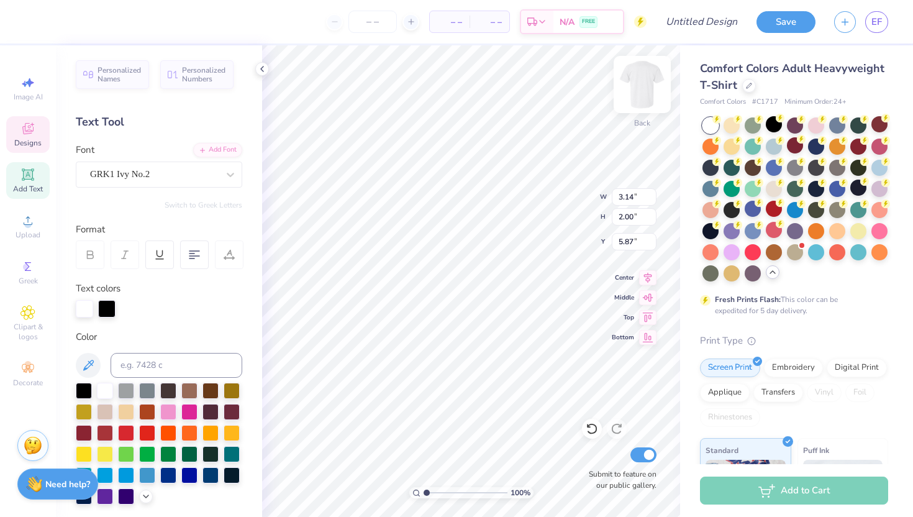
type input "7.26"
type input "2.77"
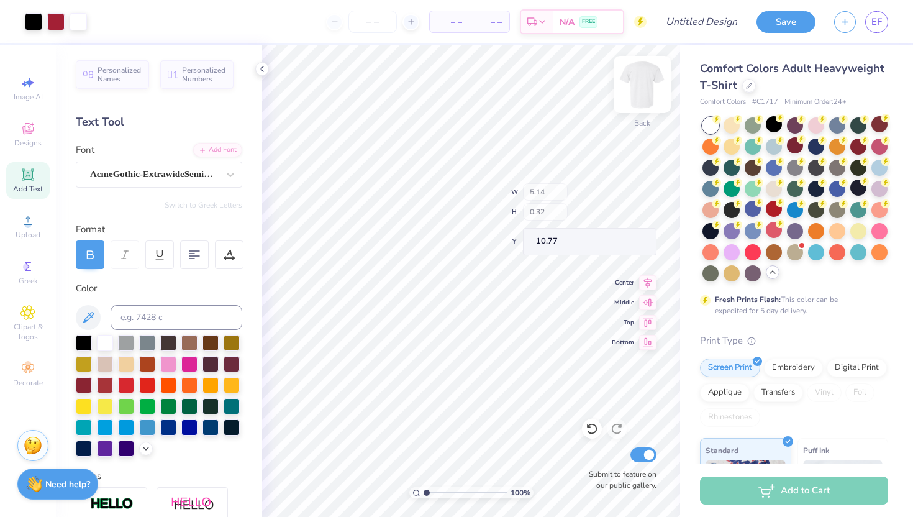
type input "10.77"
